Goal: Information Seeking & Learning: Learn about a topic

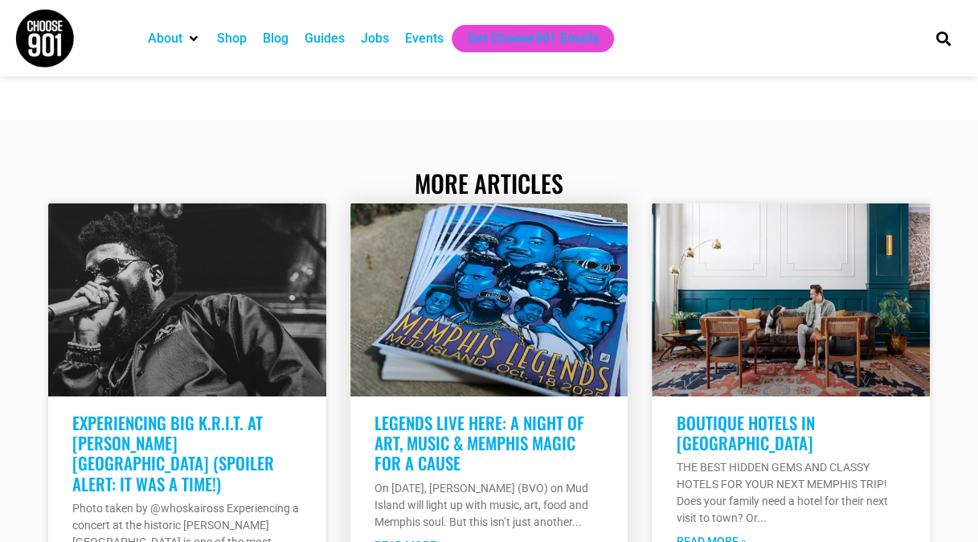
scroll to position [2331, 0]
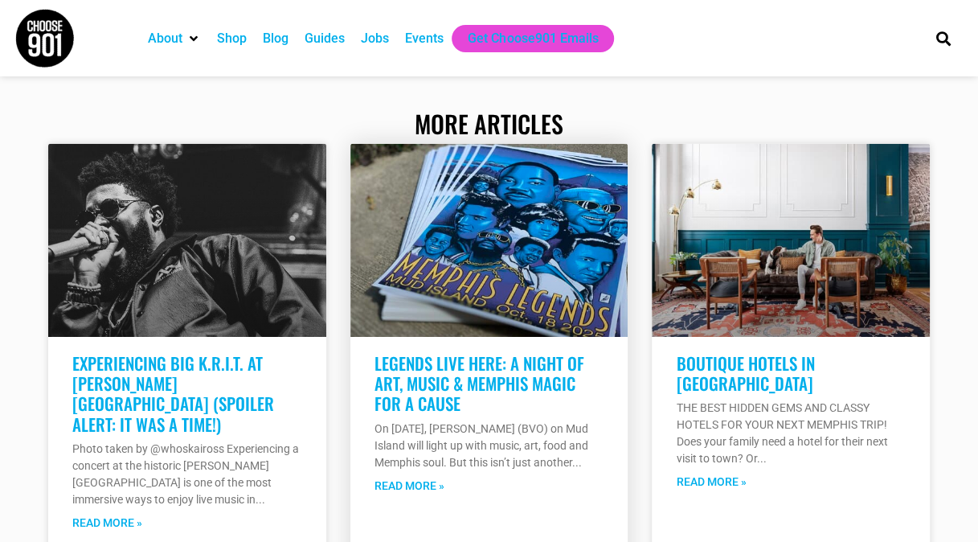
click at [415, 477] on link "Read More »" at bounding box center [410, 485] width 70 height 17
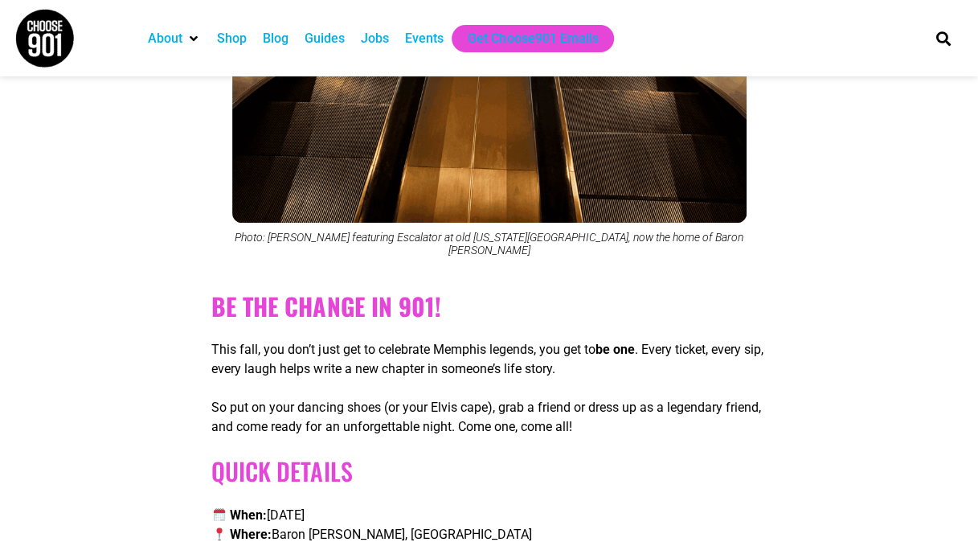
scroll to position [5949, 0]
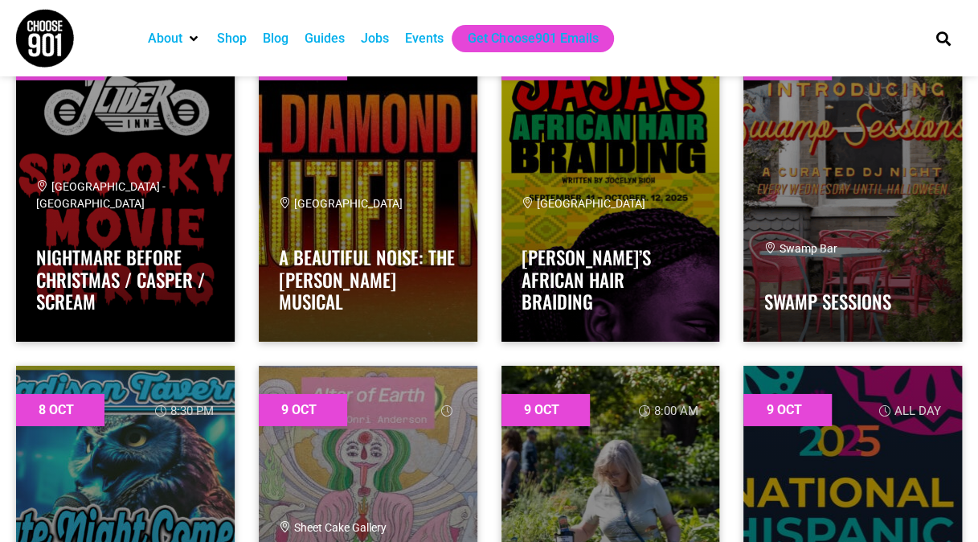
scroll to position [2170, 0]
